Goal: Information Seeking & Learning: Compare options

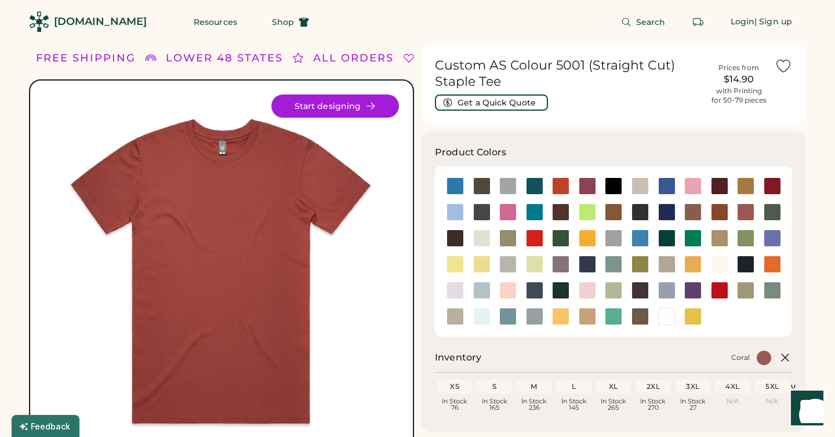
click at [751, 215] on div at bounding box center [745, 212] width 17 height 17
click at [711, 214] on div at bounding box center [719, 212] width 17 height 17
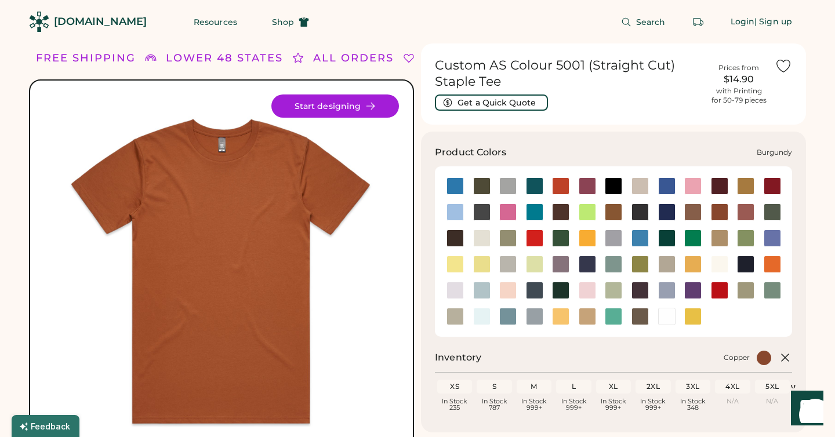
click at [715, 190] on div at bounding box center [719, 186] width 17 height 17
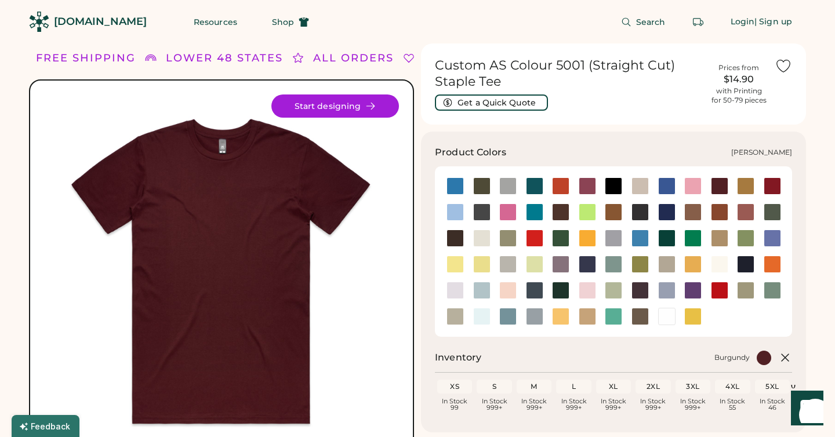
click at [584, 189] on div at bounding box center [587, 186] width 17 height 17
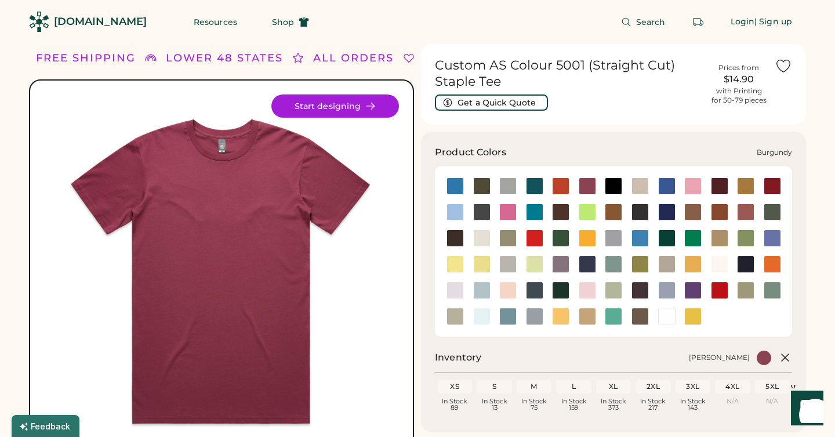
click at [715, 184] on div at bounding box center [719, 186] width 17 height 17
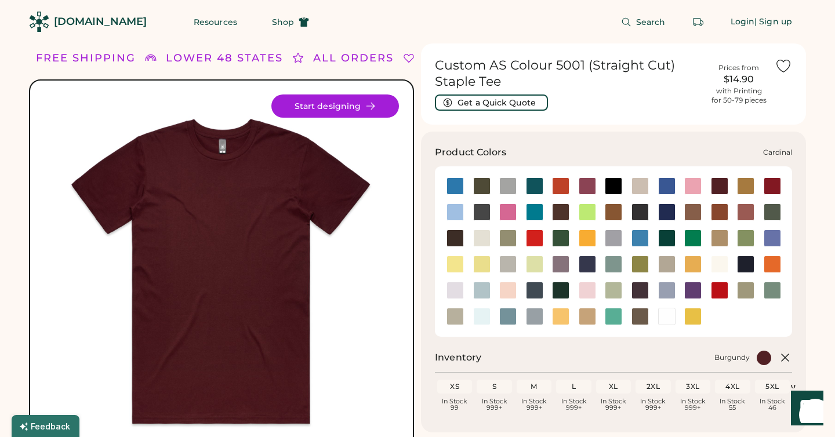
click at [777, 184] on div at bounding box center [772, 186] width 17 height 17
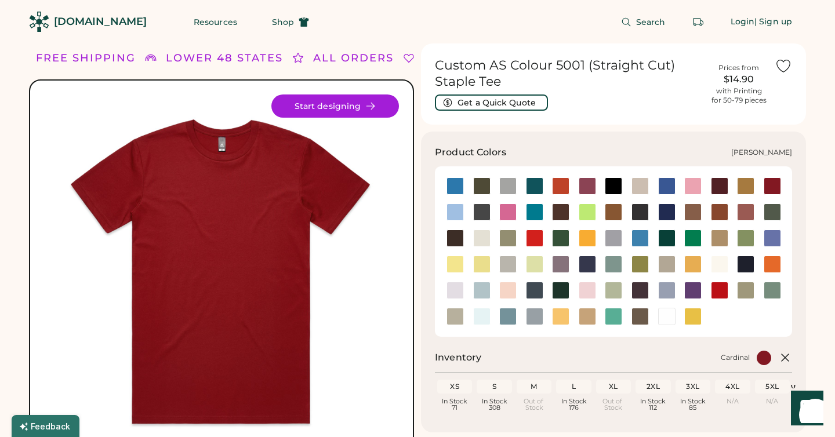
click at [577, 184] on div at bounding box center [587, 186] width 27 height 17
click at [584, 191] on div at bounding box center [587, 186] width 17 height 17
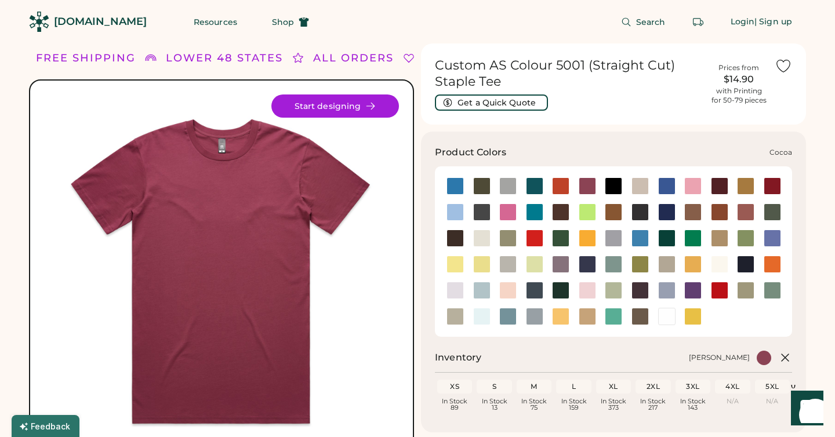
click at [692, 213] on div at bounding box center [693, 212] width 17 height 17
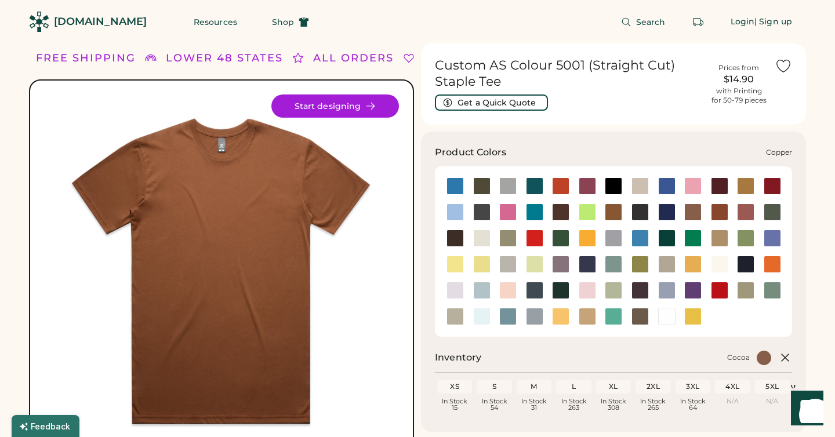
click at [724, 215] on div at bounding box center [719, 212] width 17 height 17
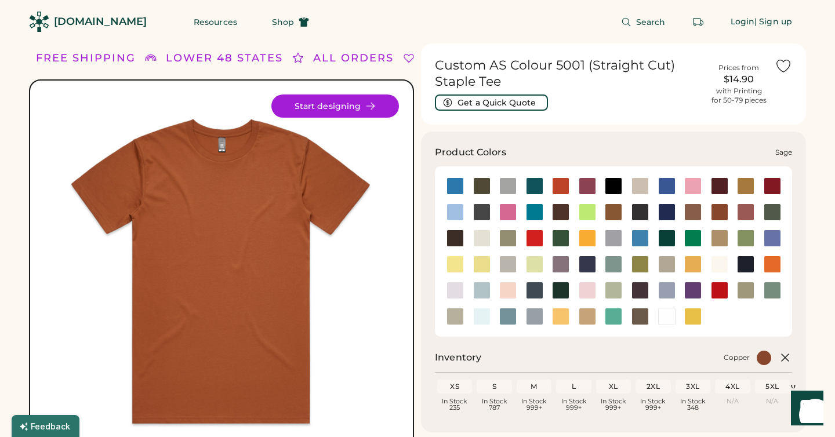
click at [774, 294] on div at bounding box center [772, 290] width 17 height 17
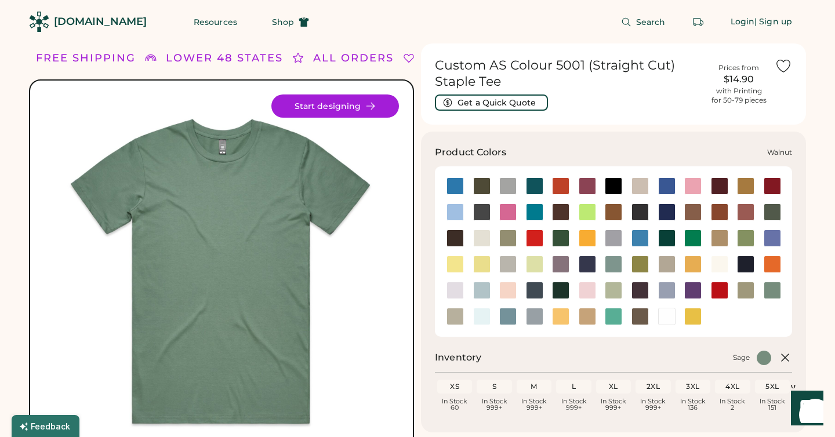
click at [636, 323] on div at bounding box center [640, 316] width 17 height 17
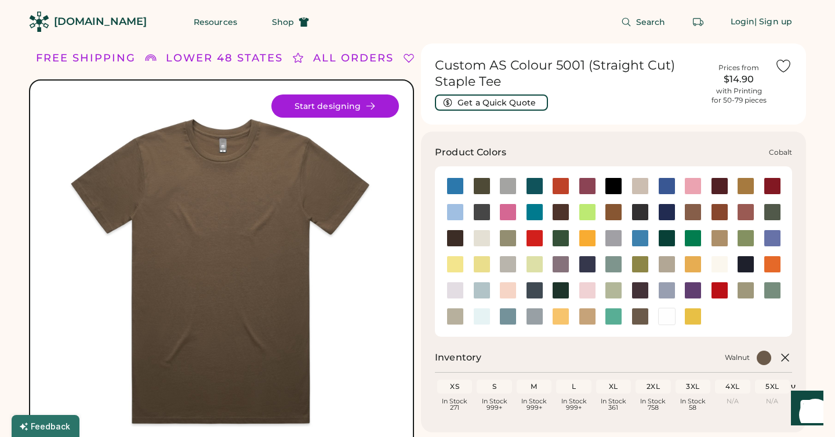
click at [668, 220] on div at bounding box center [666, 212] width 17 height 17
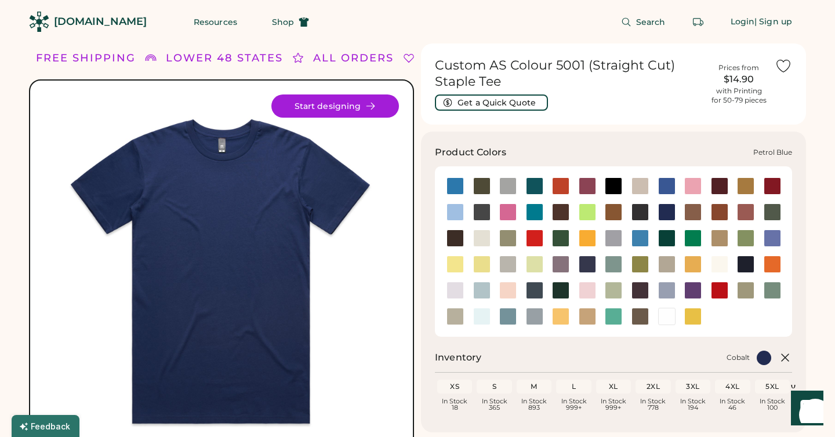
click at [539, 292] on div at bounding box center [534, 290] width 17 height 17
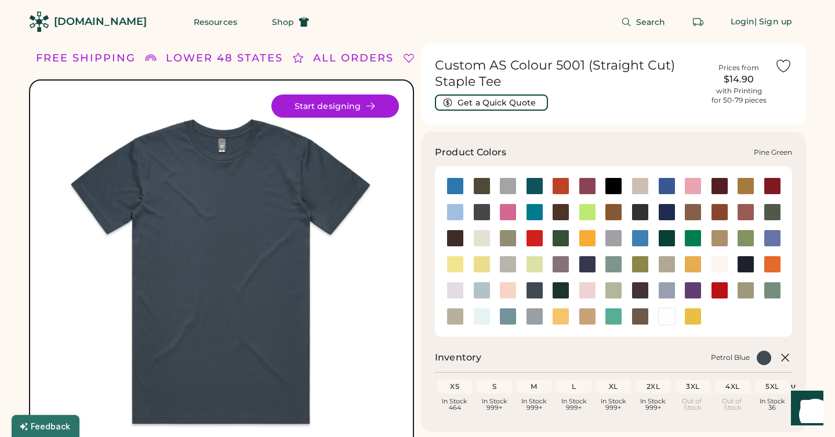
click at [562, 292] on div at bounding box center [560, 290] width 17 height 17
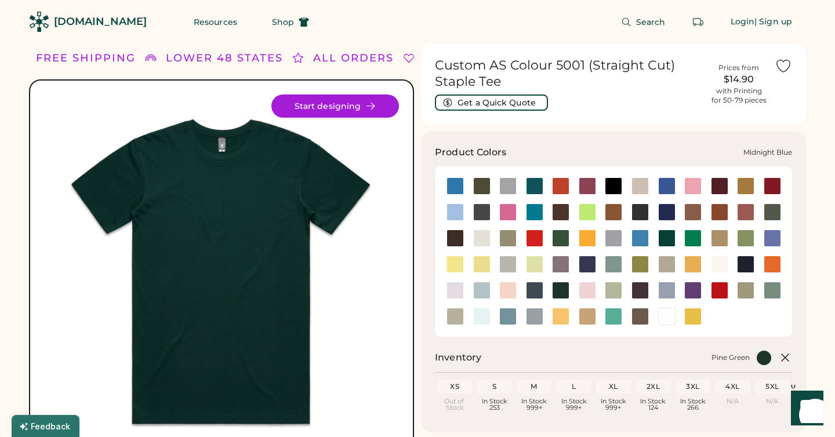
click at [587, 271] on div at bounding box center [587, 264] width 17 height 17
